Goal: Register for event/course

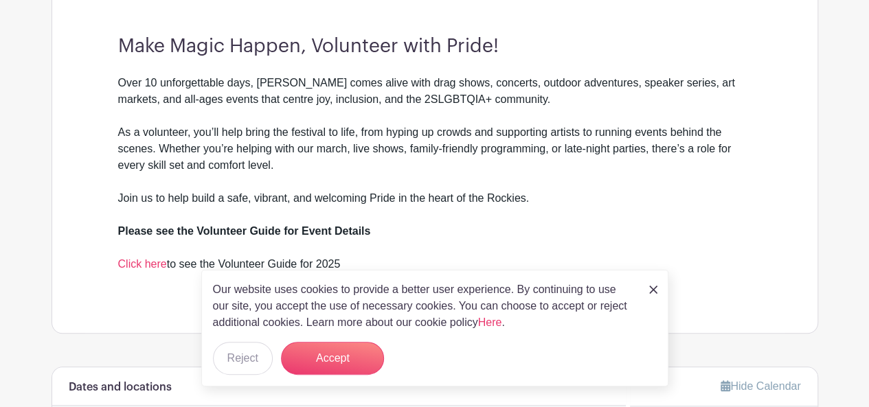
scroll to position [458, 0]
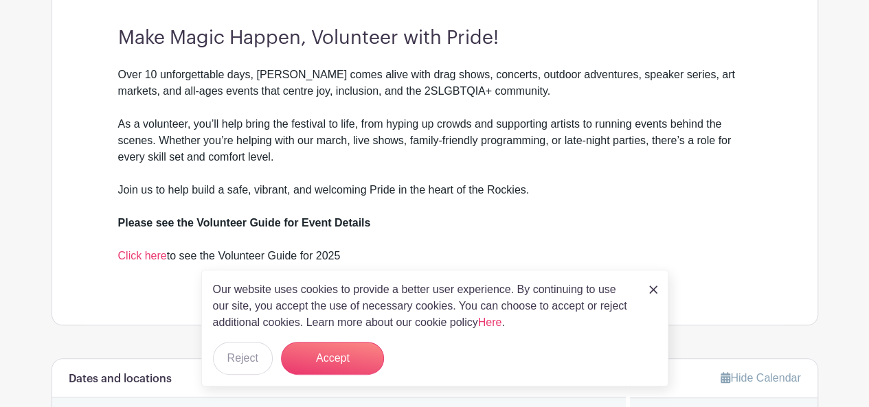
click at [651, 287] on img at bounding box center [653, 290] width 8 height 8
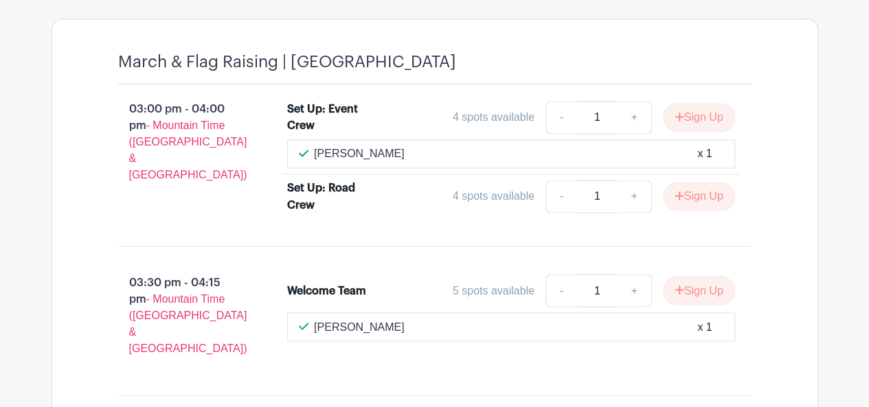
scroll to position [827, 0]
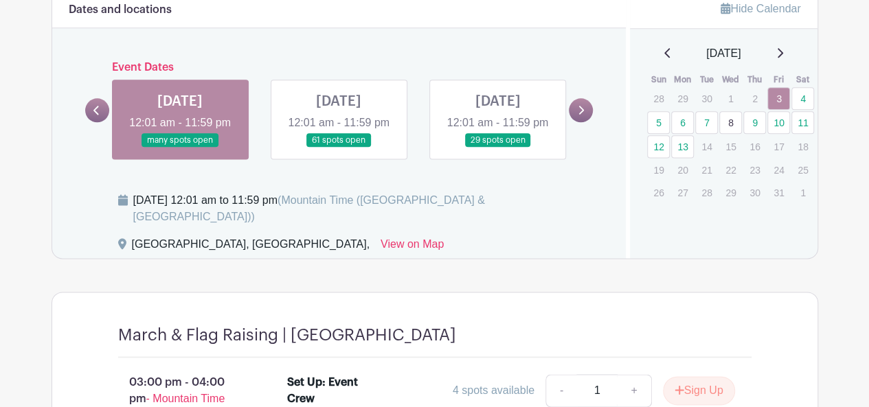
click at [339, 148] on link at bounding box center [339, 148] width 0 height 0
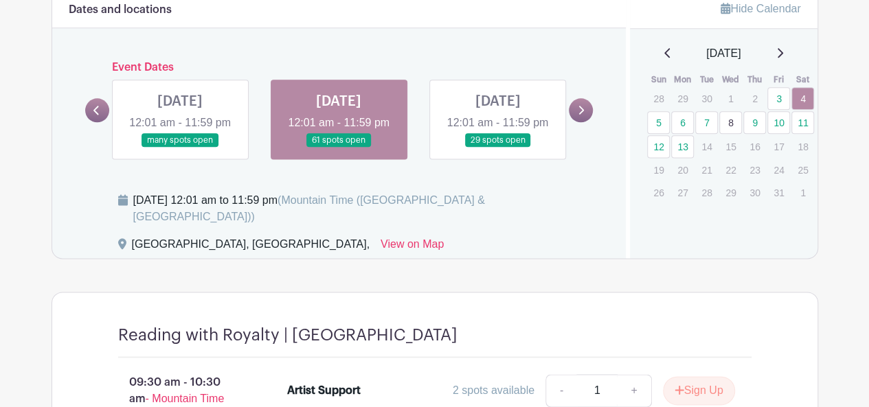
click at [339, 148] on link at bounding box center [339, 148] width 0 height 0
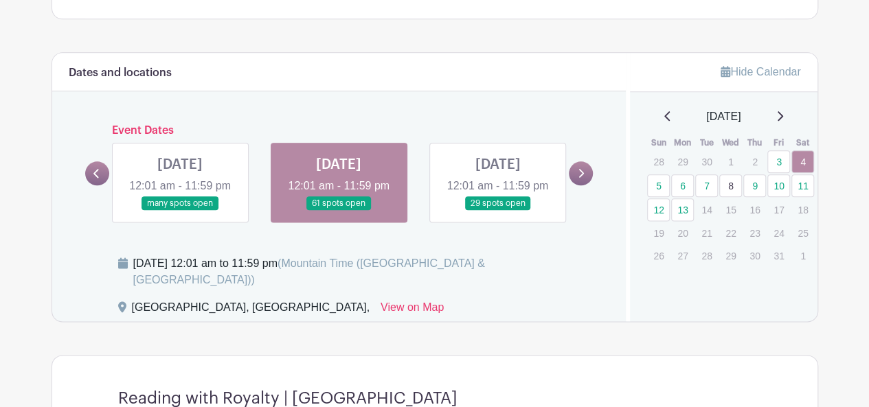
scroll to position [743, 0]
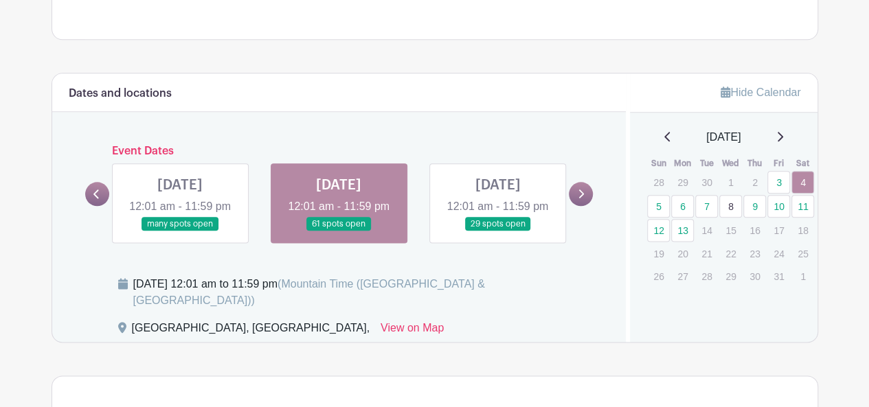
click at [497, 232] on link at bounding box center [497, 232] width 0 height 0
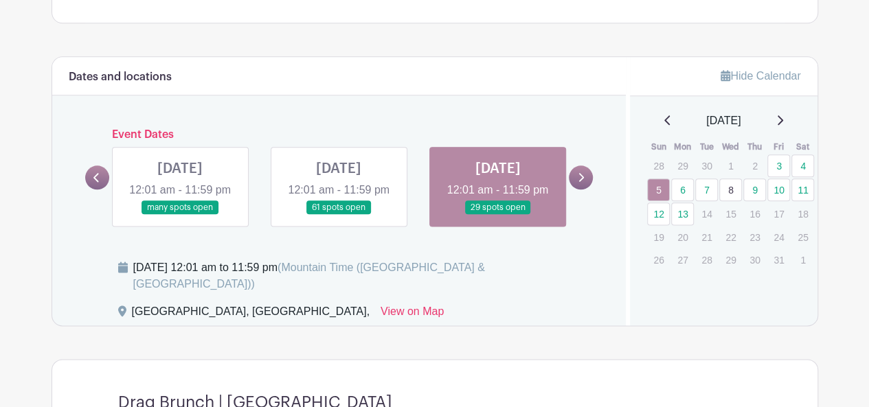
scroll to position [792, 0]
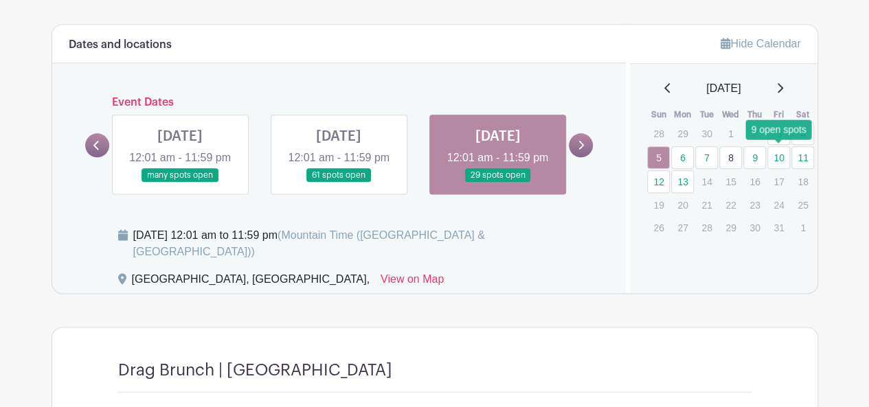
click at [780, 154] on link "10" at bounding box center [778, 157] width 23 height 23
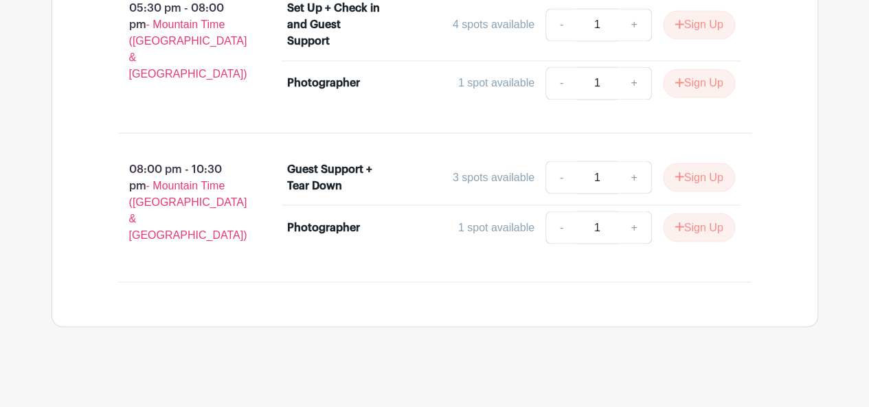
scroll to position [886, 0]
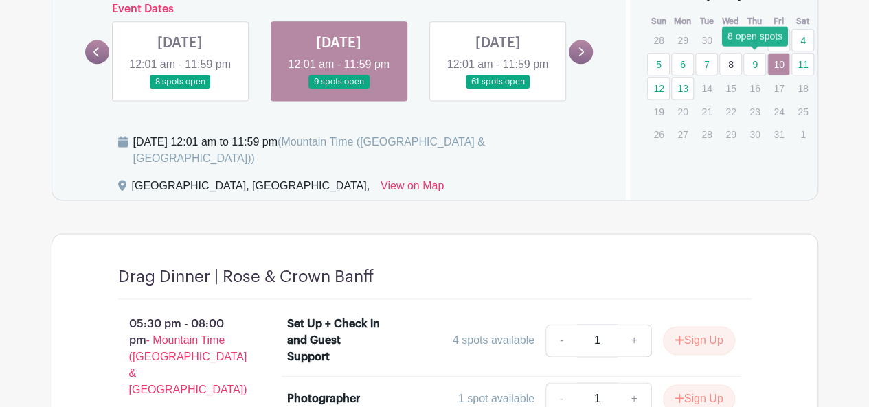
click at [755, 62] on link "9" at bounding box center [754, 64] width 23 height 23
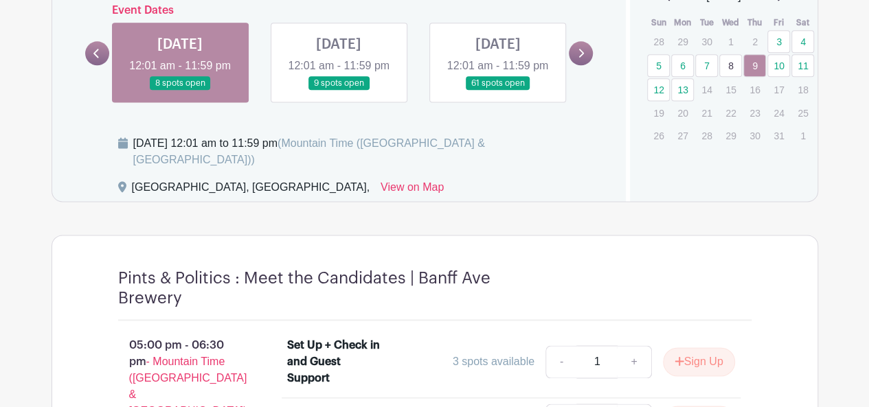
scroll to position [883, 0]
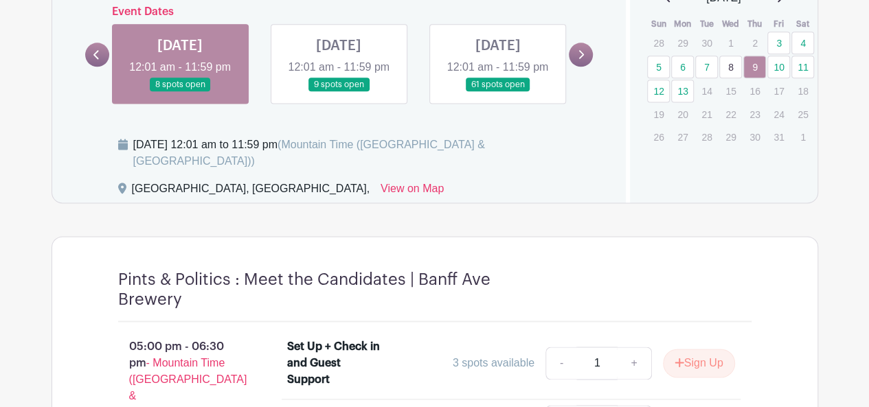
click at [737, 71] on link "8" at bounding box center [730, 67] width 23 height 23
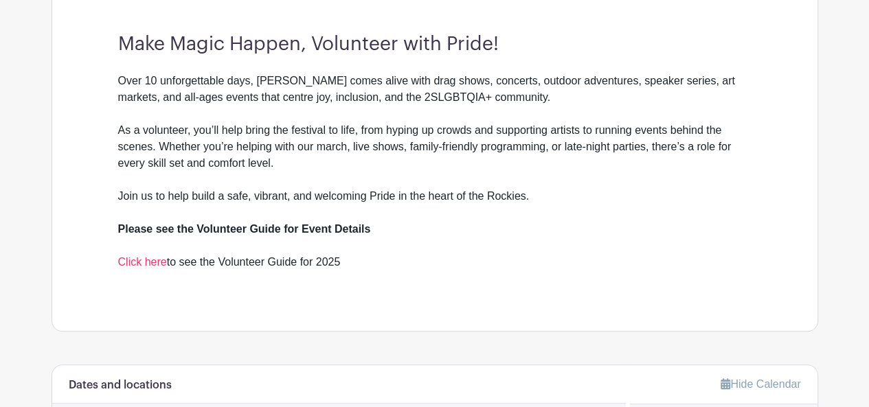
scroll to position [765, 0]
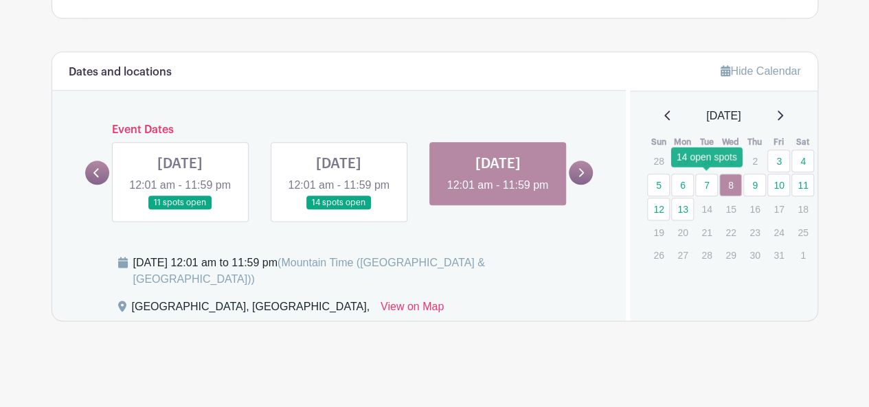
click at [702, 179] on link "7" at bounding box center [706, 185] width 23 height 23
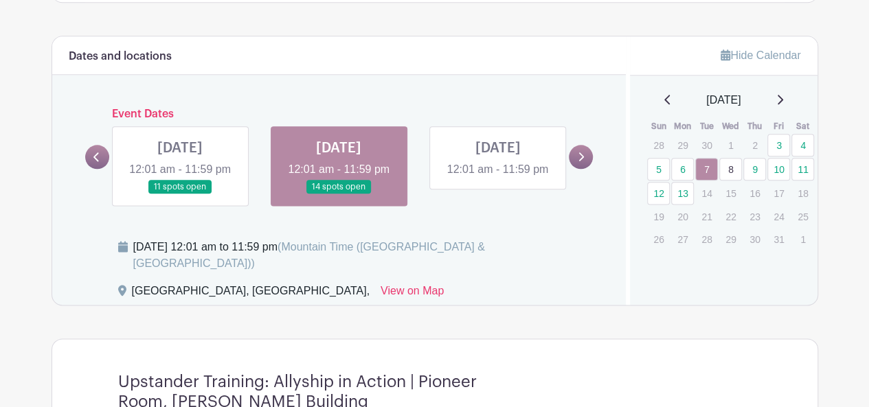
scroll to position [766, 0]
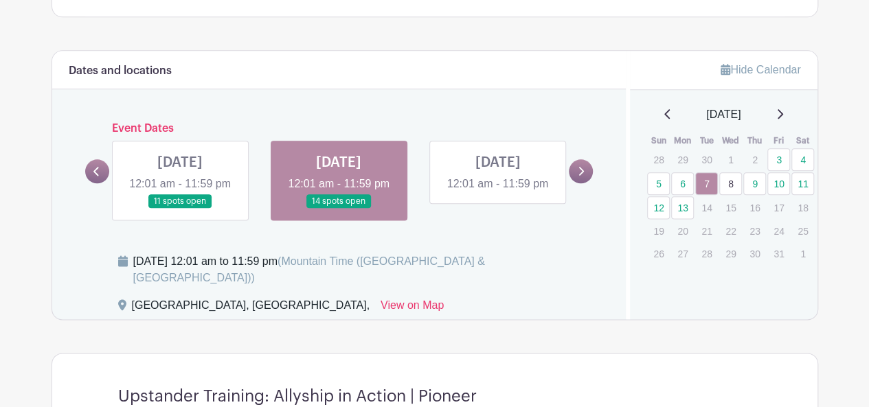
click at [180, 209] on link at bounding box center [180, 209] width 0 height 0
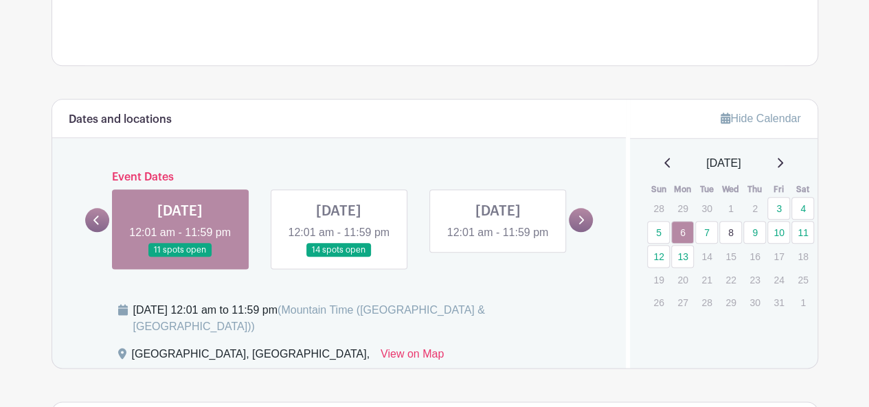
scroll to position [708, 0]
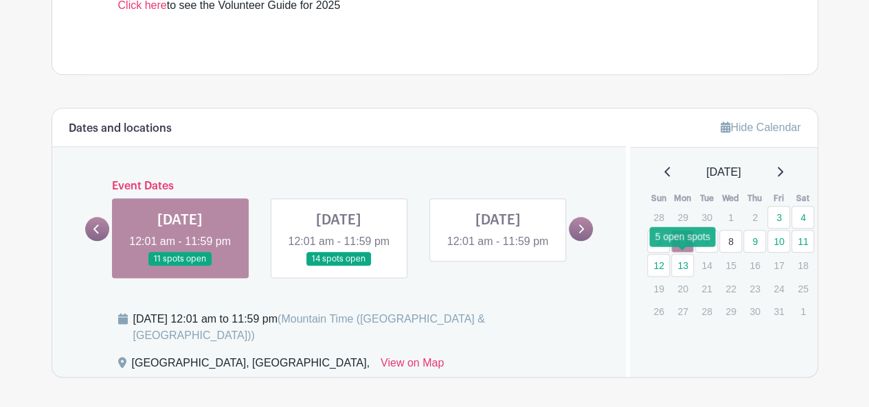
click at [680, 259] on link "13" at bounding box center [682, 265] width 23 height 23
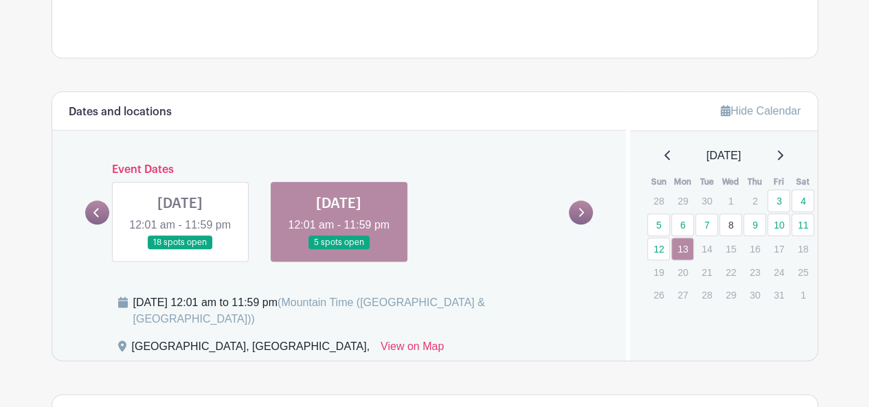
scroll to position [726, 0]
click at [180, 249] on link at bounding box center [180, 249] width 0 height 0
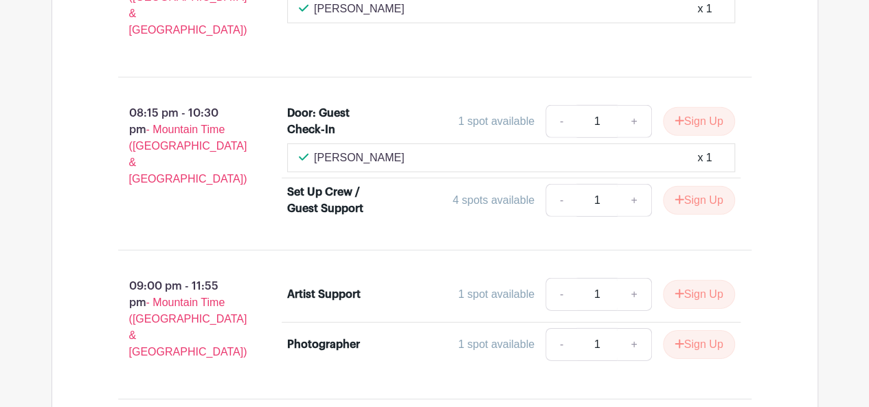
scroll to position [1980, 0]
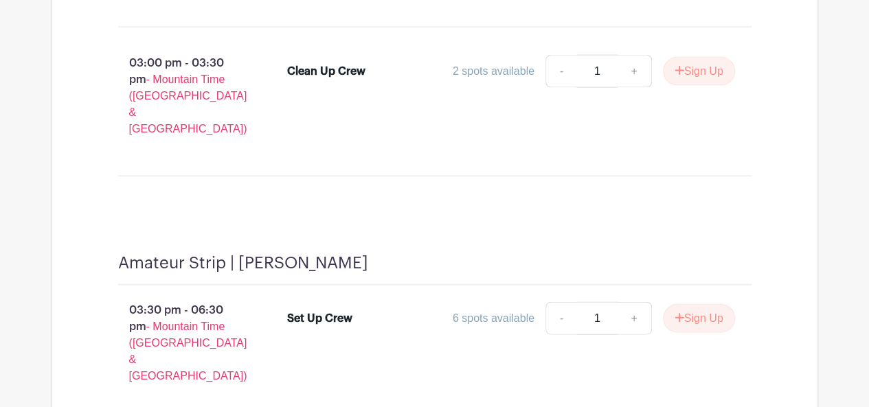
click at [330, 297] on li "Set Up Crew 6 spots available - 1 + Sign Up" at bounding box center [511, 321] width 459 height 49
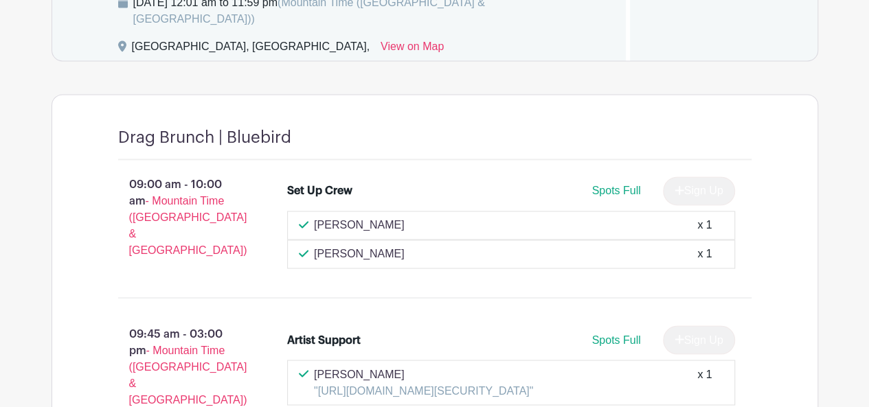
scroll to position [776, 0]
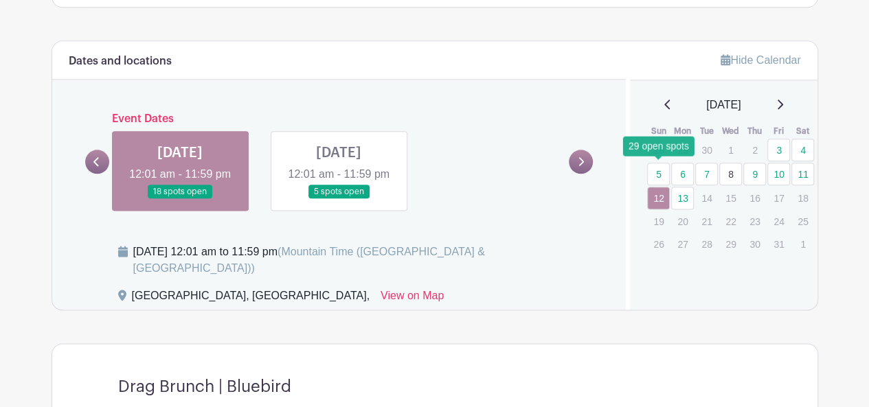
click at [661, 170] on link "5" at bounding box center [658, 174] width 23 height 23
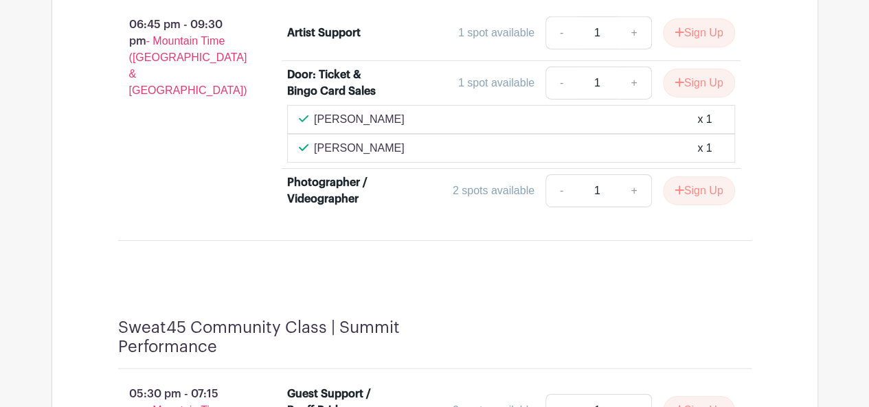
scroll to position [2239, 0]
